Goal: Information Seeking & Learning: Learn about a topic

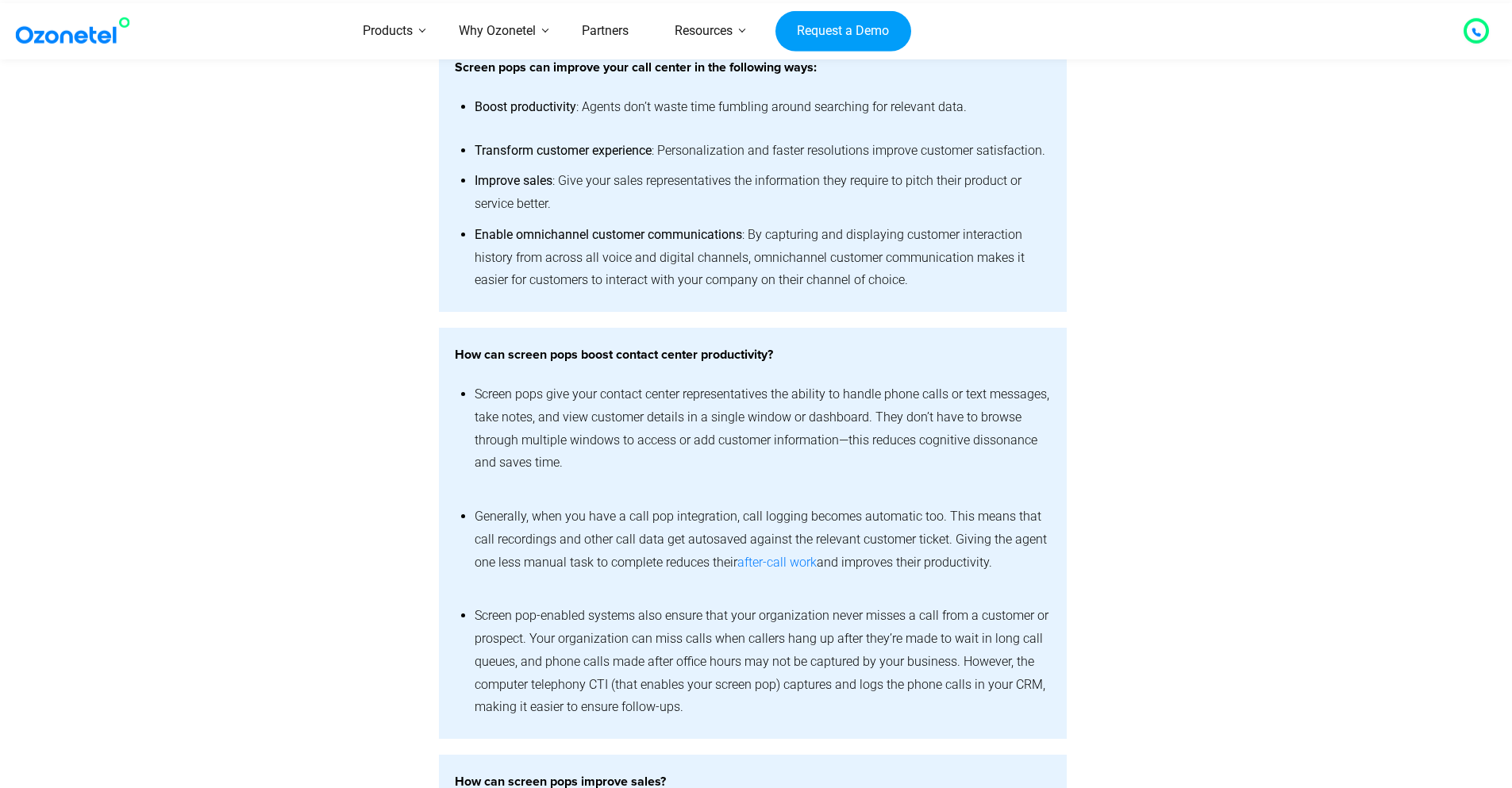
click at [1224, 459] on div at bounding box center [1156, 532] width 179 height 411
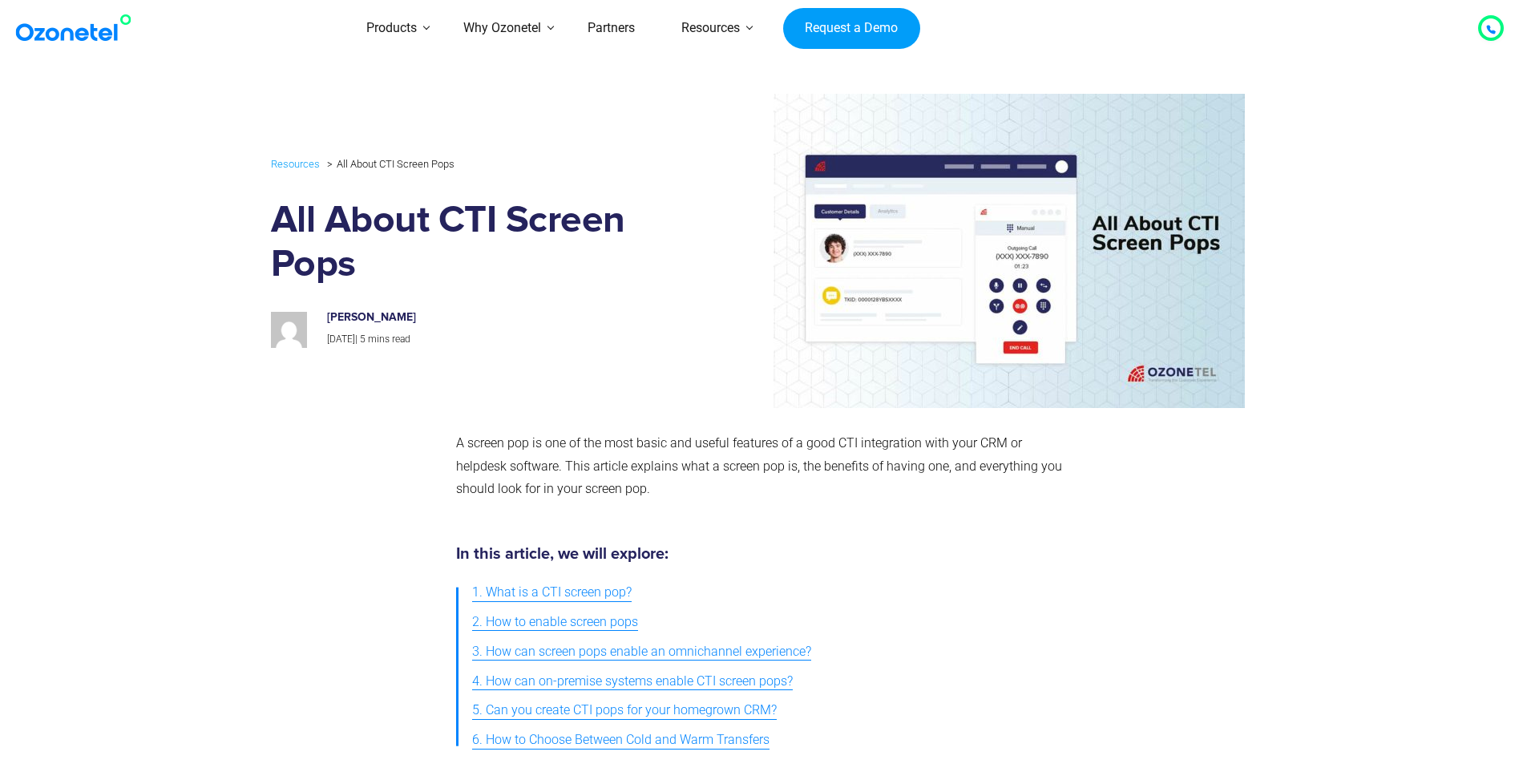
click at [927, 288] on img at bounding box center [969, 250] width 552 height 314
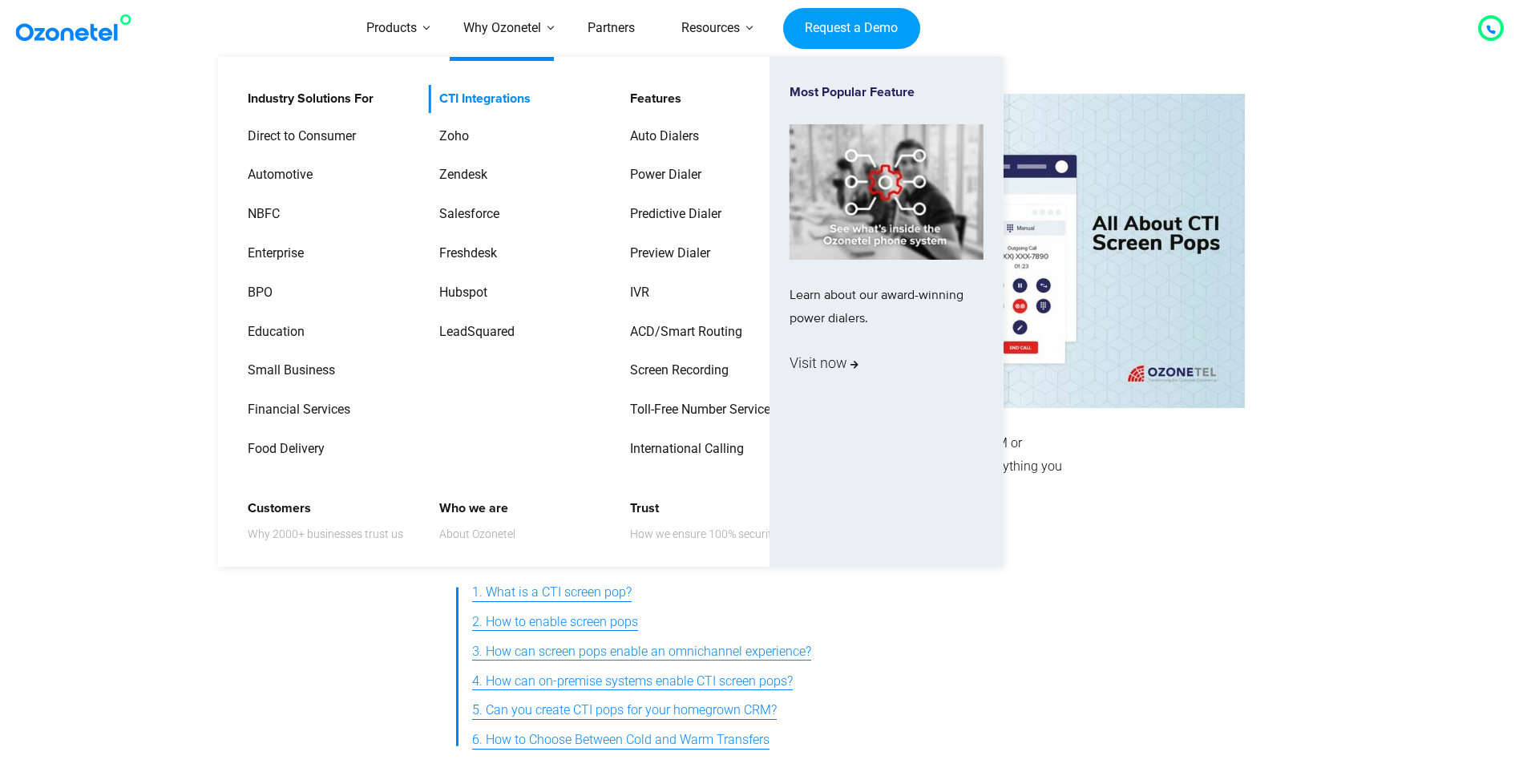
click at [491, 107] on link "CTI Integrations" at bounding box center [481, 98] width 104 height 28
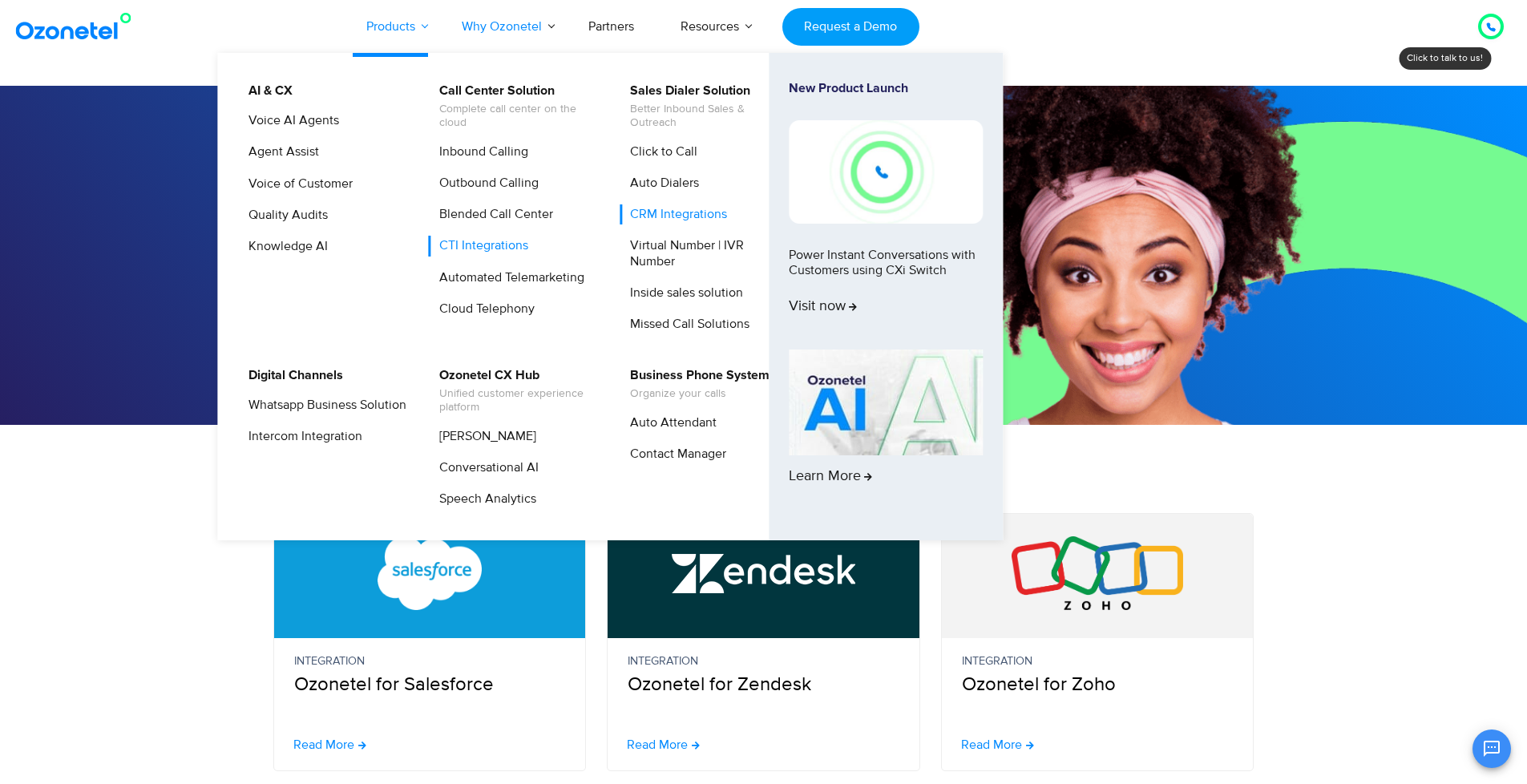
click at [389, 32] on link "Products" at bounding box center [390, 27] width 96 height 53
click at [486, 243] on link "CTI Integrations" at bounding box center [479, 245] width 101 height 20
